Goal: Task Accomplishment & Management: Manage account settings

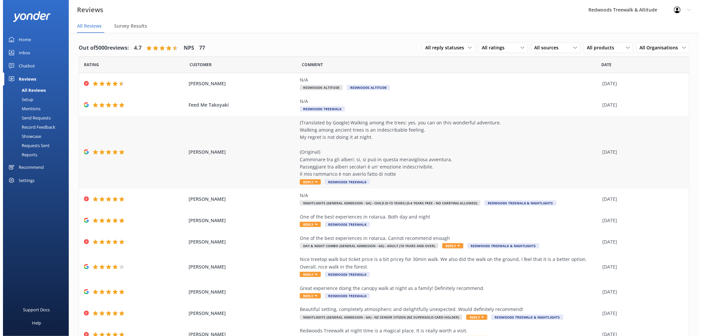
scroll to position [31, 0]
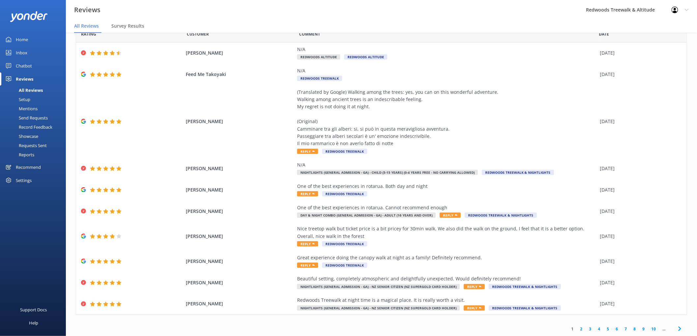
click at [33, 55] on link "Inbox" at bounding box center [33, 52] width 66 height 13
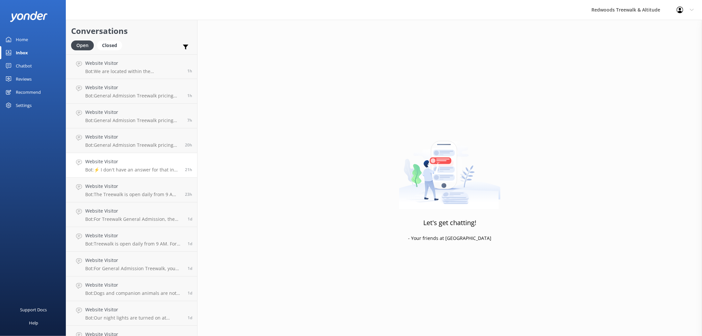
click at [131, 169] on p "Bot: ⚡ I don't have an answer for that in my knowledge base. Please try and rep…" at bounding box center [132, 170] width 95 height 6
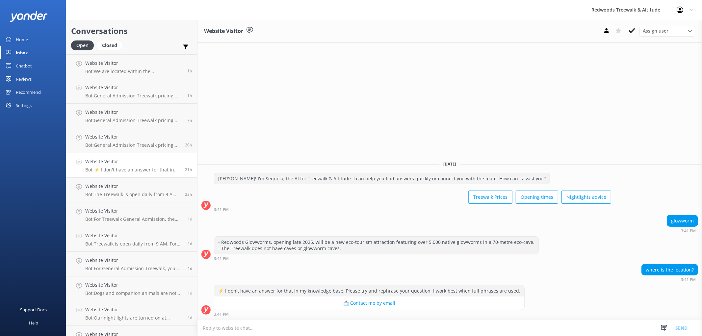
click at [37, 37] on link "Home" at bounding box center [33, 39] width 66 height 13
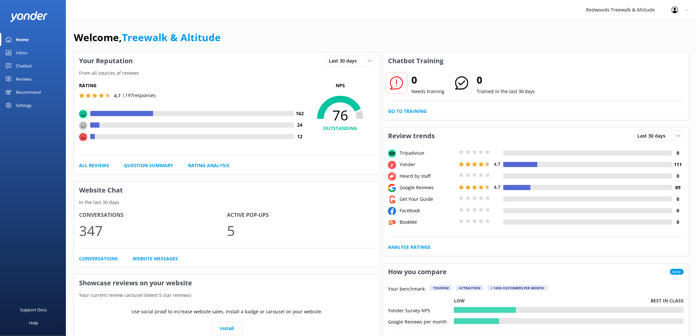
click at [37, 37] on link "Home" at bounding box center [33, 39] width 66 height 13
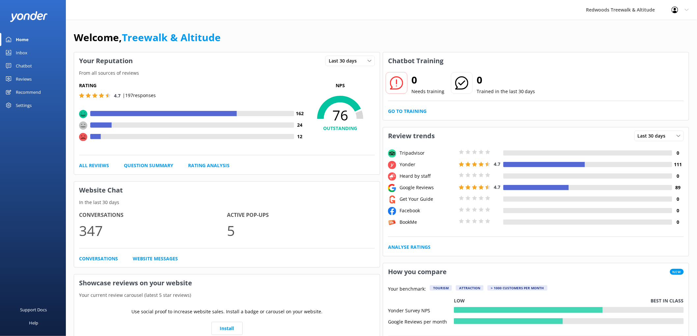
click at [32, 79] on link "Reviews" at bounding box center [33, 78] width 66 height 13
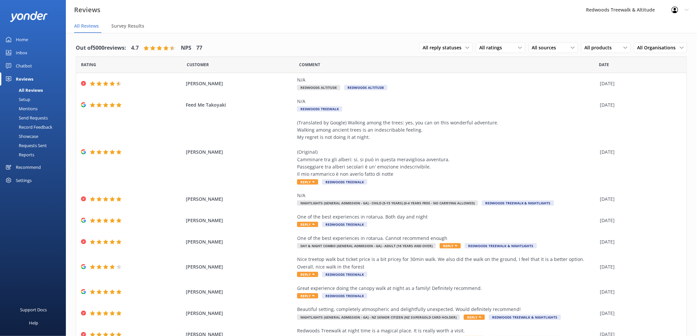
click at [25, 53] on div "Inbox" at bounding box center [22, 52] width 12 height 13
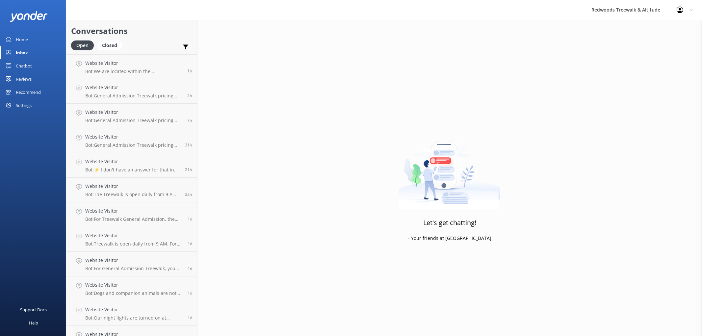
click at [35, 34] on link "Home" at bounding box center [33, 39] width 66 height 13
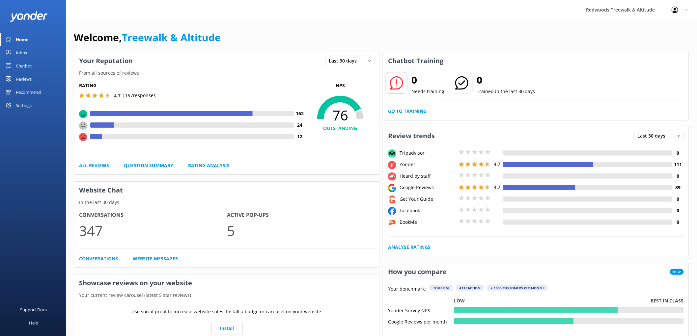
click at [33, 79] on link "Reviews" at bounding box center [33, 78] width 66 height 13
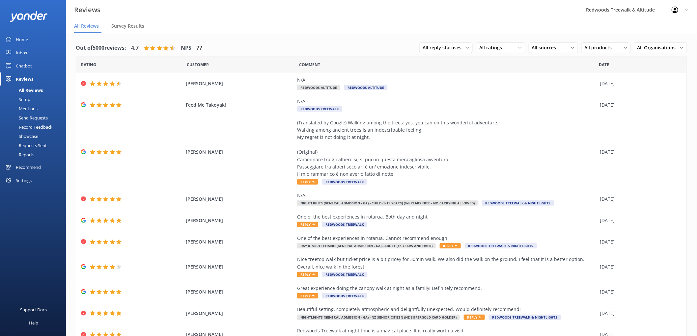
click at [33, 79] on div "Reviews" at bounding box center [24, 78] width 17 height 13
click at [40, 52] on link "Inbox" at bounding box center [33, 52] width 66 height 13
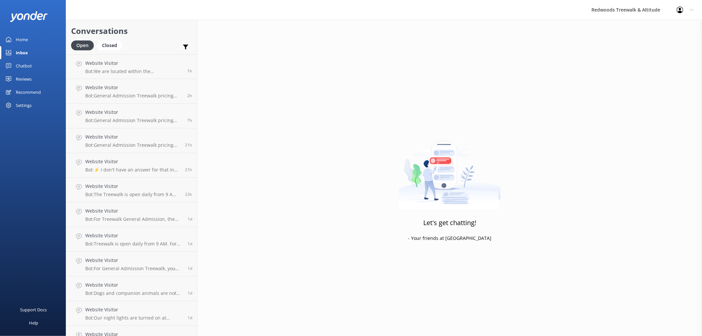
click at [40, 52] on link "Inbox" at bounding box center [33, 52] width 66 height 13
